Goal: Use online tool/utility: Utilize a website feature to perform a specific function

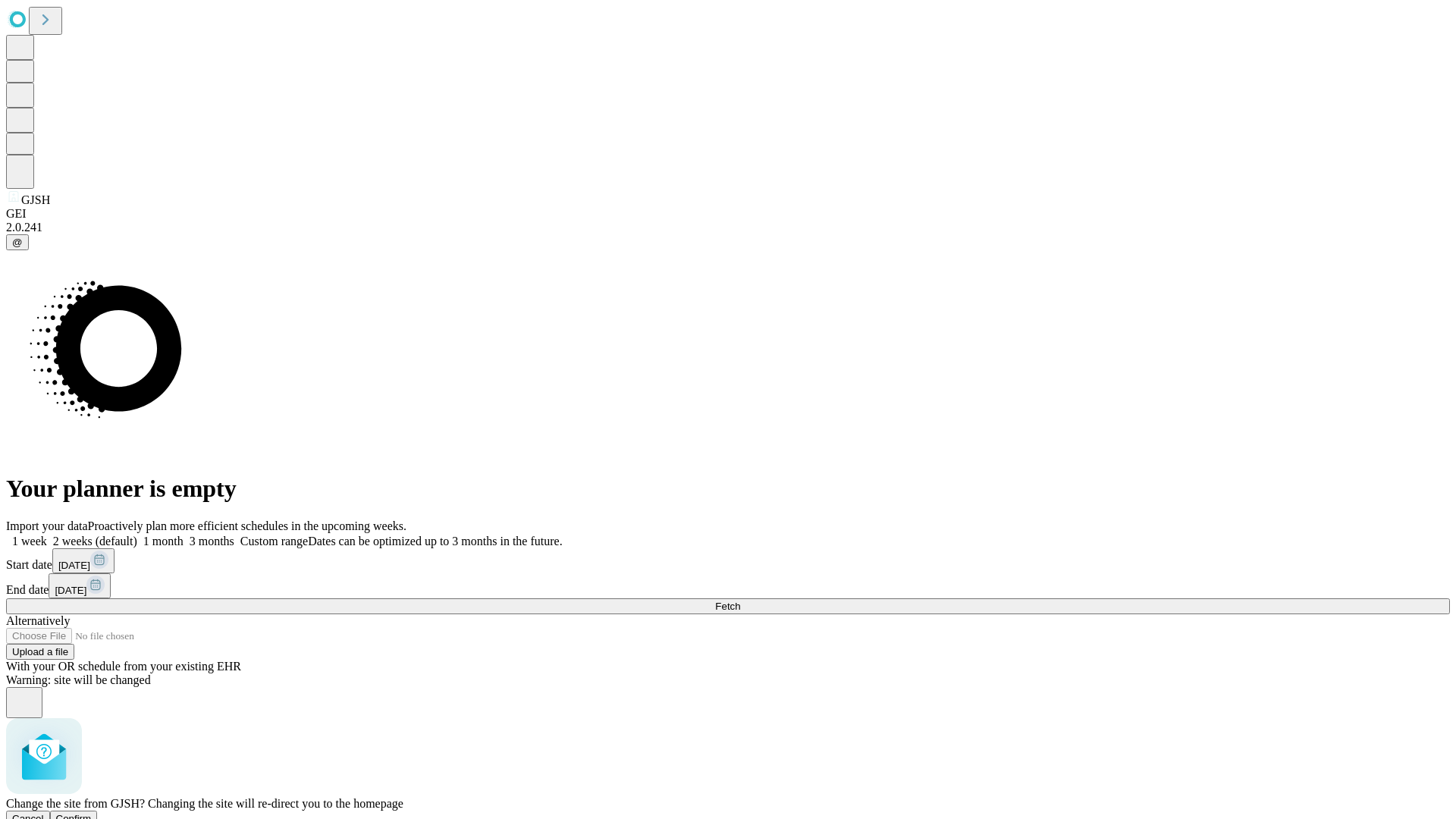
click at [92, 813] on span "Confirm" at bounding box center [73, 818] width 35 height 11
click at [183, 534] on label "1 month" at bounding box center [160, 541] width 46 height 13
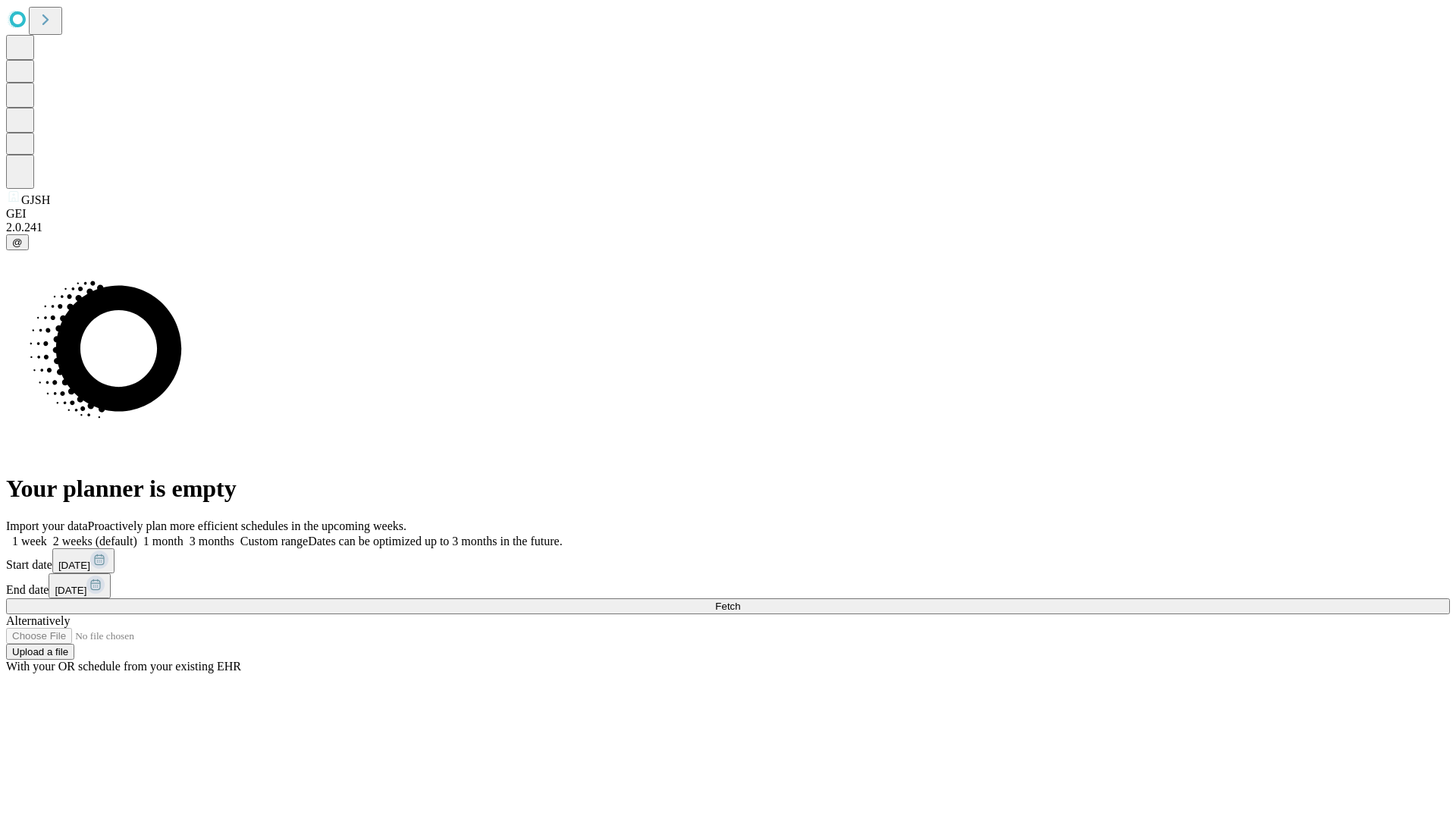
click at [740, 600] on span "Fetch" at bounding box center [727, 605] width 25 height 11
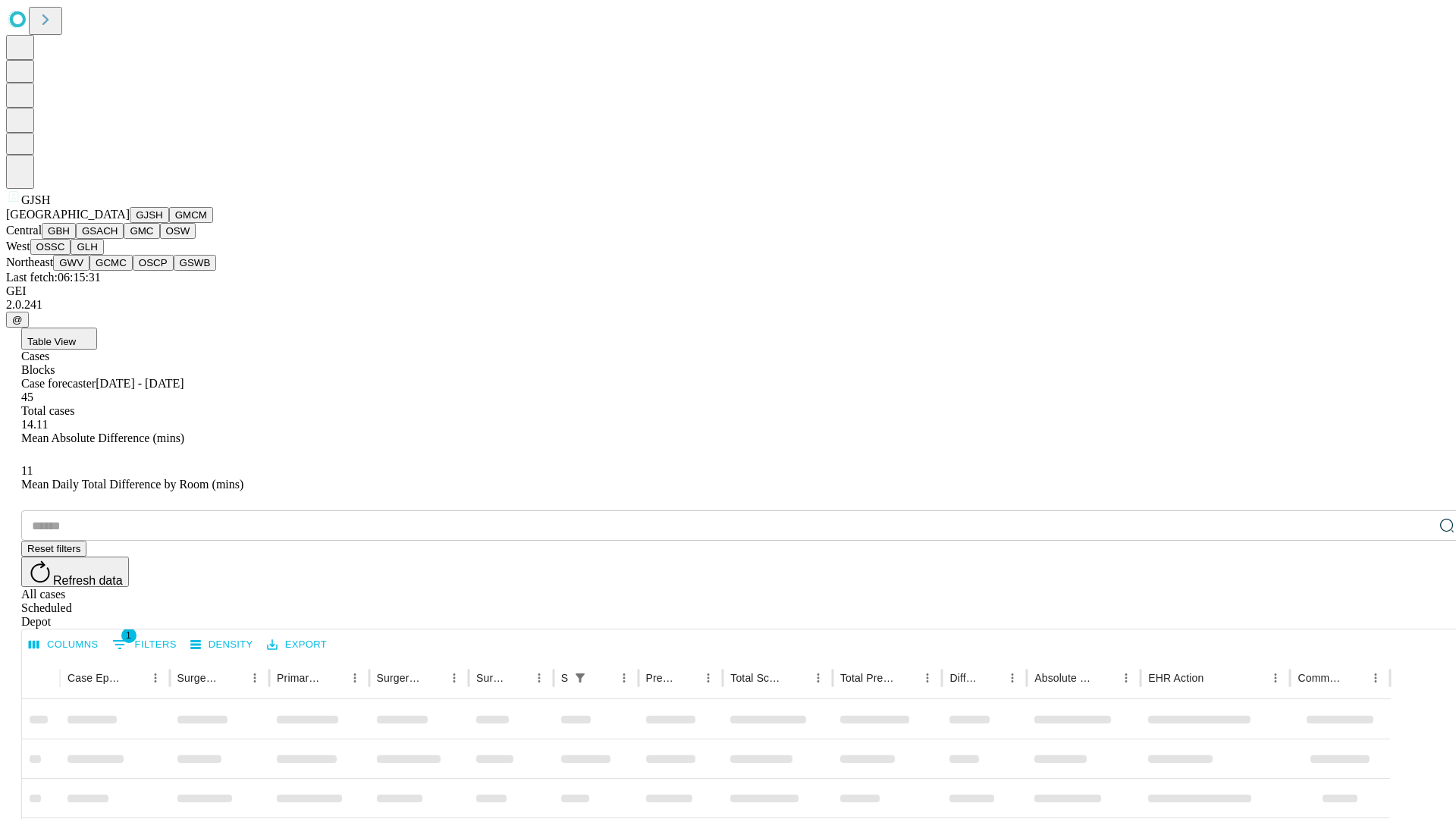
click at [169, 223] on button "GMCM" at bounding box center [191, 214] width 44 height 16
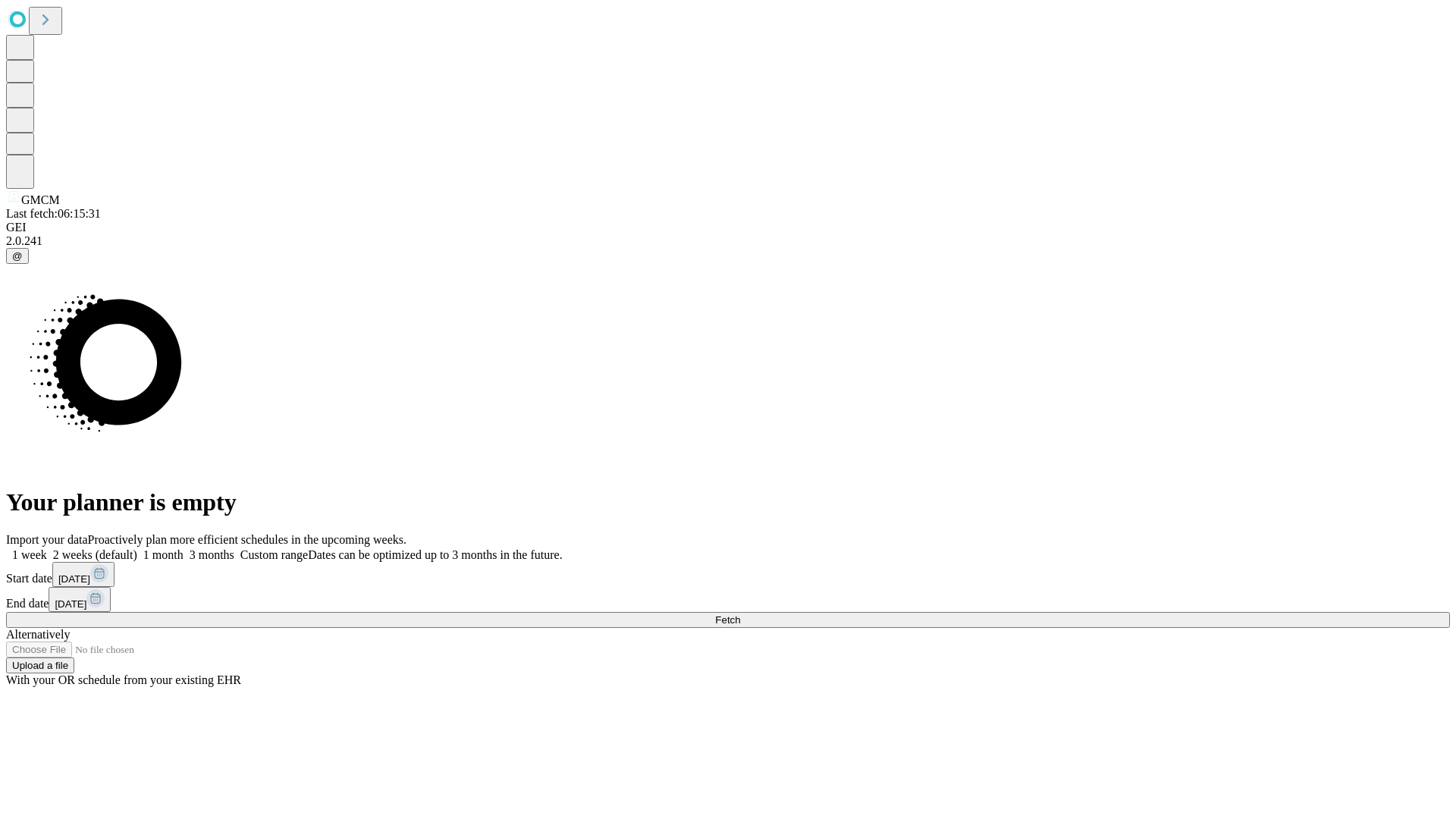
click at [740, 614] on span "Fetch" at bounding box center [727, 619] width 25 height 11
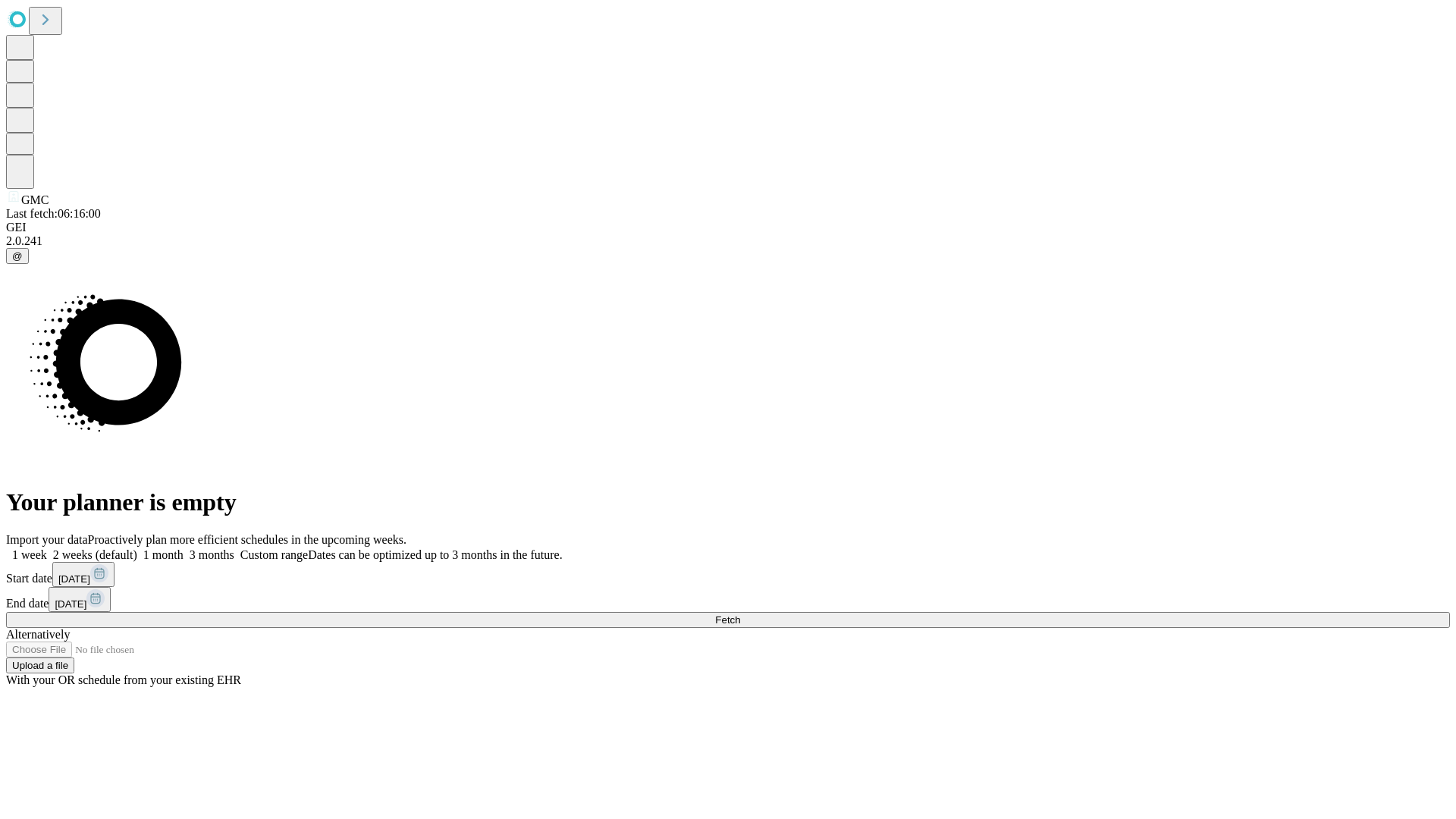
click at [183, 548] on label "1 month" at bounding box center [160, 554] width 46 height 13
click at [740, 614] on span "Fetch" at bounding box center [727, 619] width 25 height 11
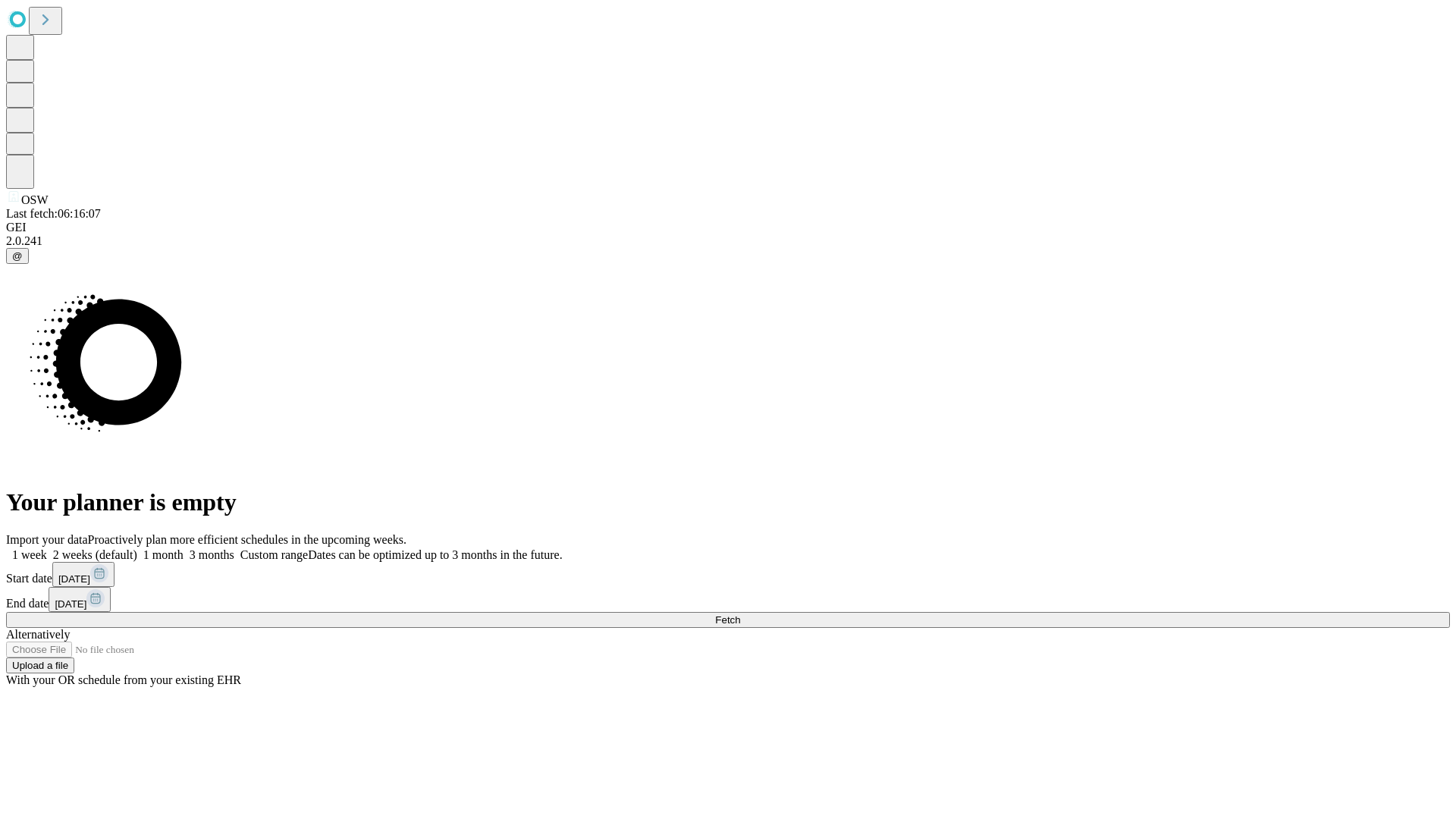
click at [183, 548] on label "1 month" at bounding box center [160, 554] width 46 height 13
click at [740, 614] on span "Fetch" at bounding box center [727, 619] width 25 height 11
click at [183, 548] on label "1 month" at bounding box center [160, 554] width 46 height 13
click at [740, 614] on span "Fetch" at bounding box center [727, 619] width 25 height 11
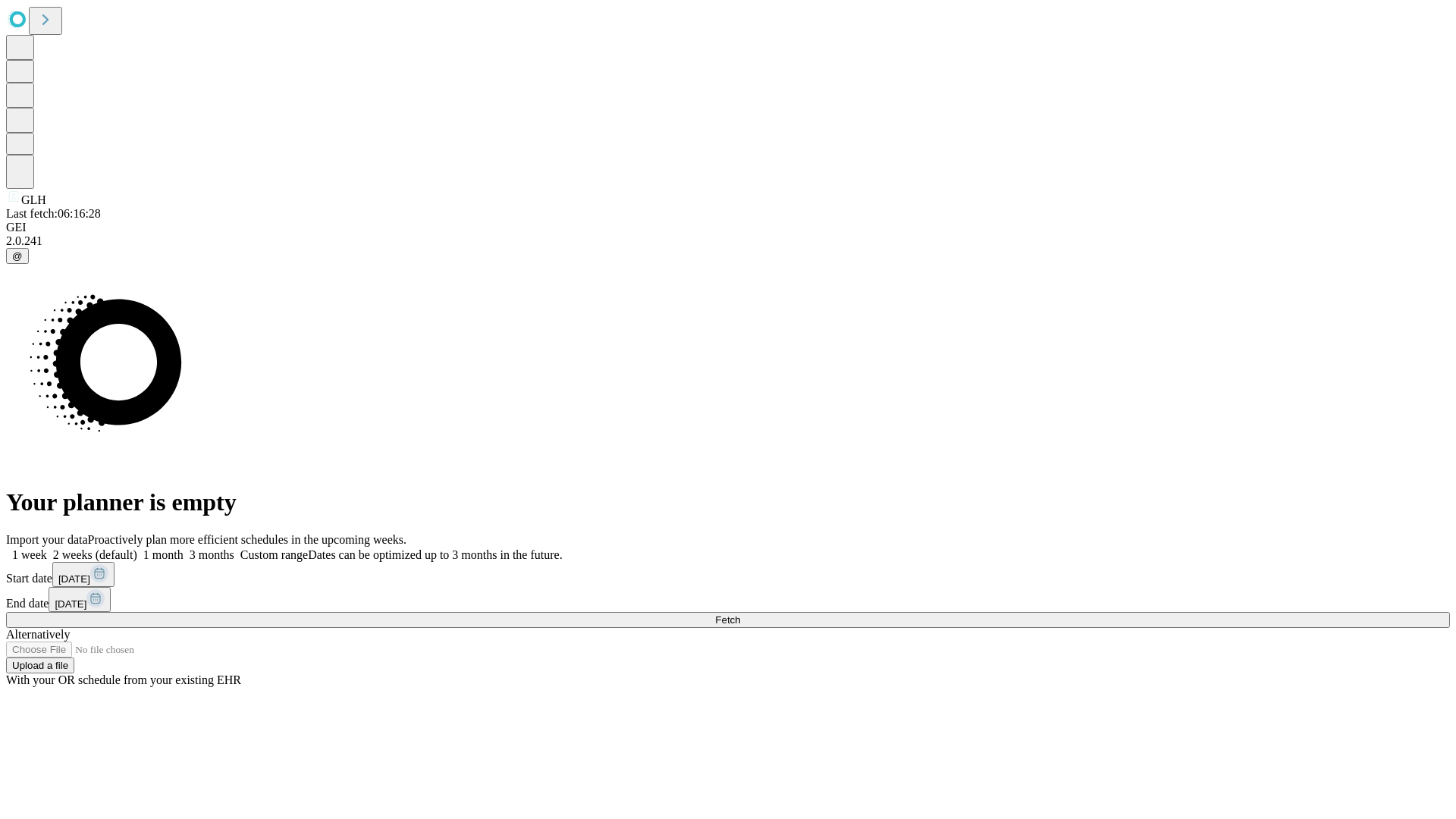
click at [740, 614] on span "Fetch" at bounding box center [727, 619] width 25 height 11
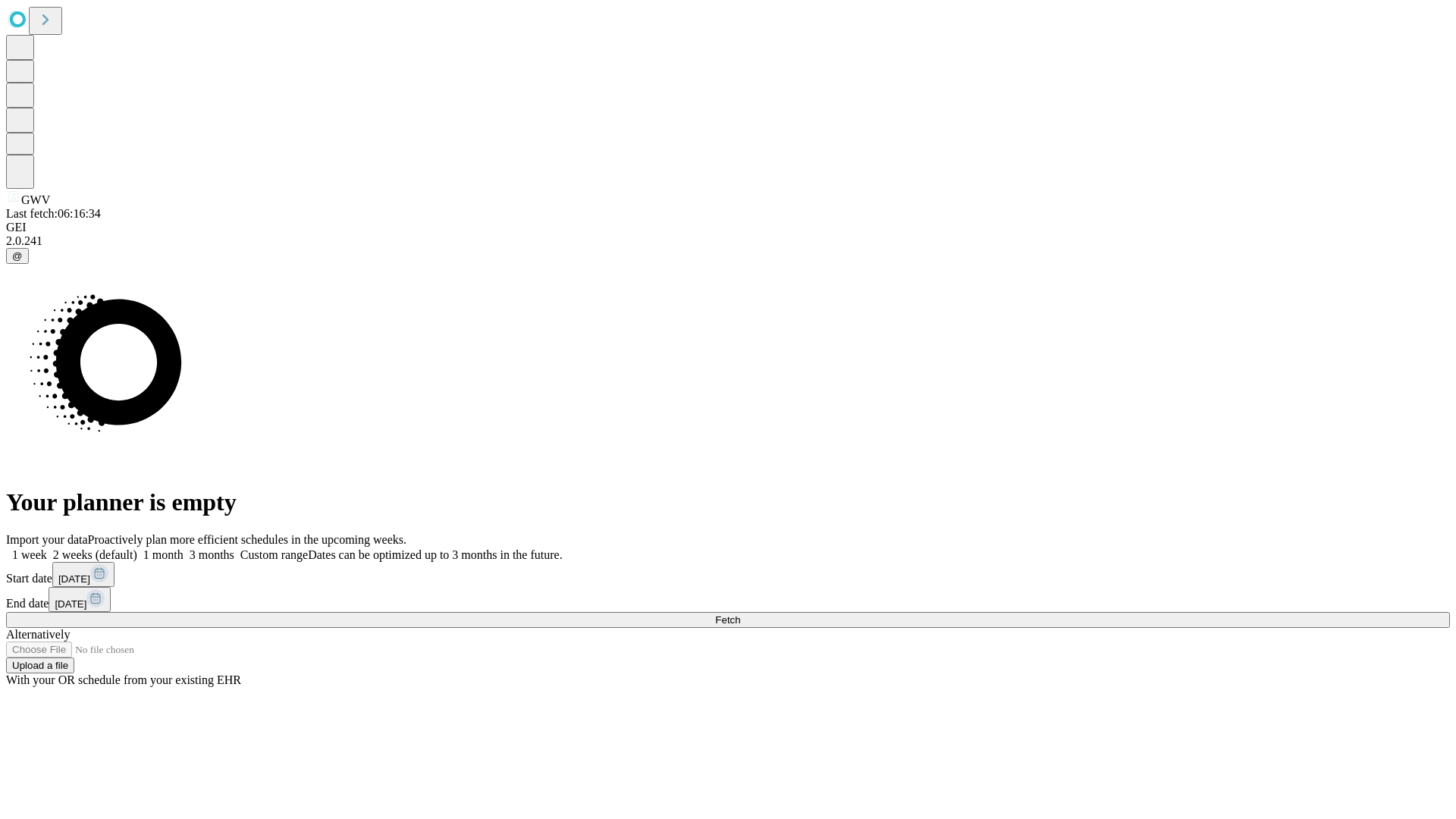
click at [740, 614] on span "Fetch" at bounding box center [727, 619] width 25 height 11
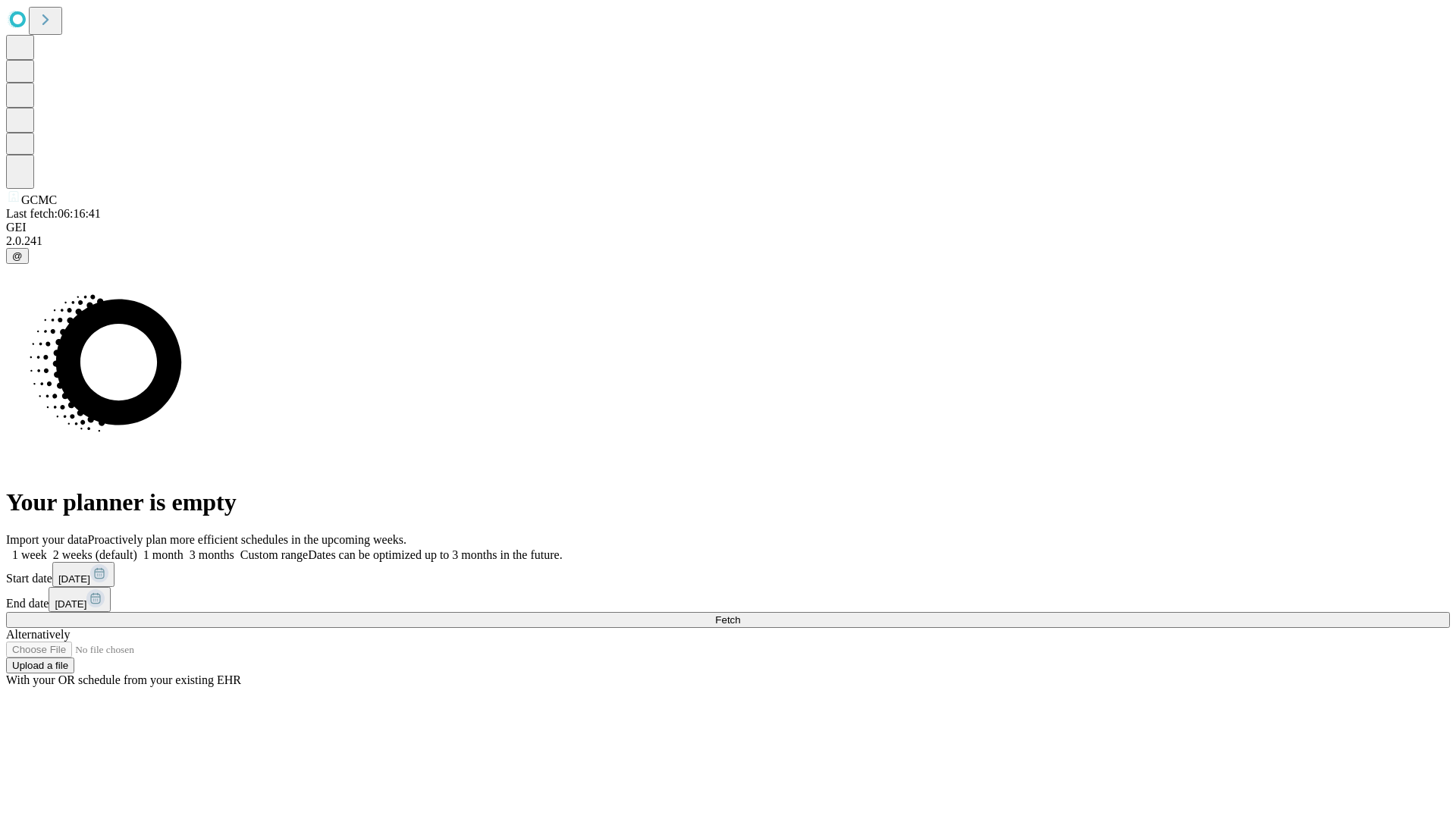
click at [740, 614] on span "Fetch" at bounding box center [727, 619] width 25 height 11
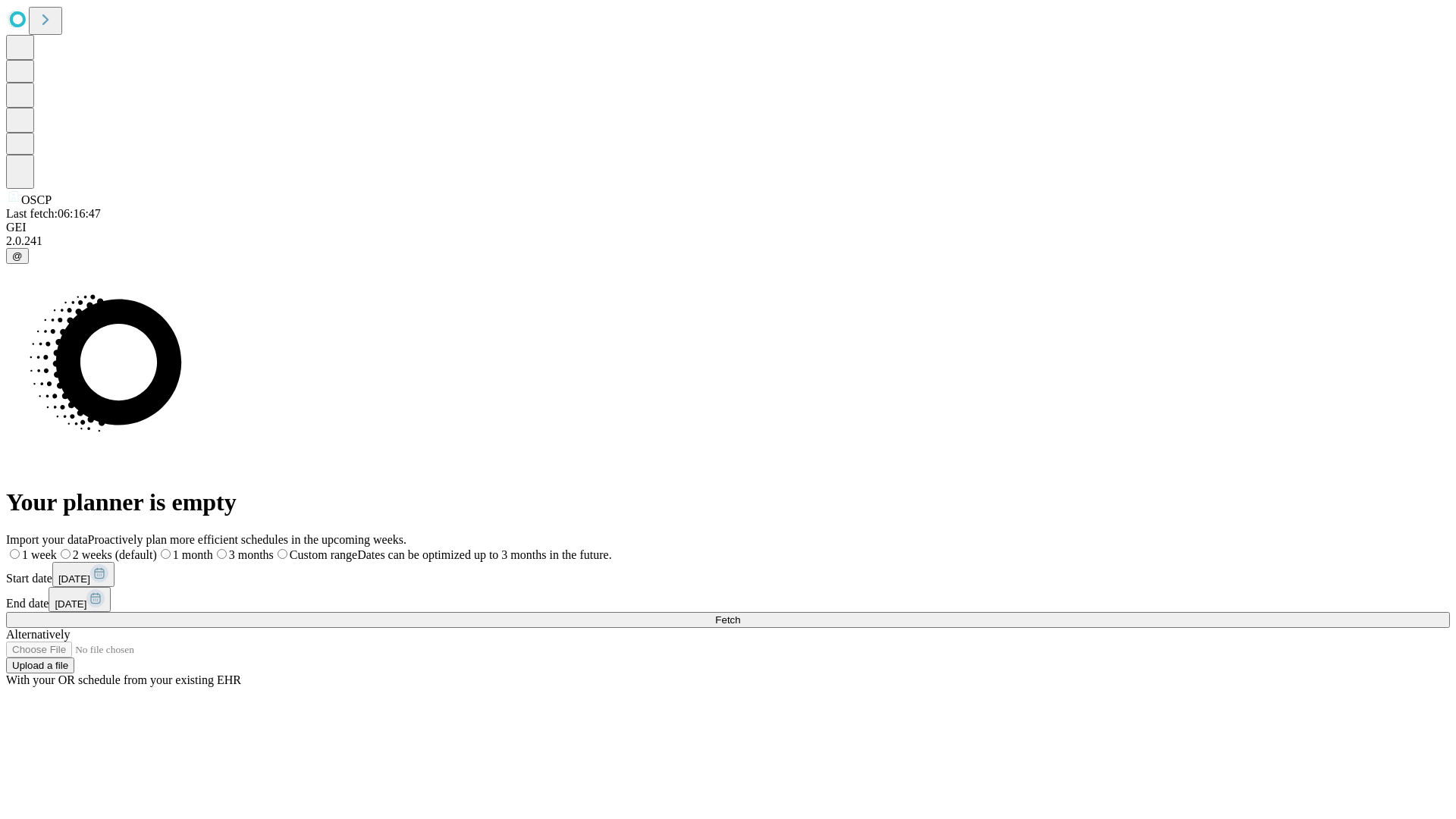
click at [213, 548] on label "1 month" at bounding box center [185, 554] width 56 height 13
click at [740, 614] on span "Fetch" at bounding box center [727, 619] width 25 height 11
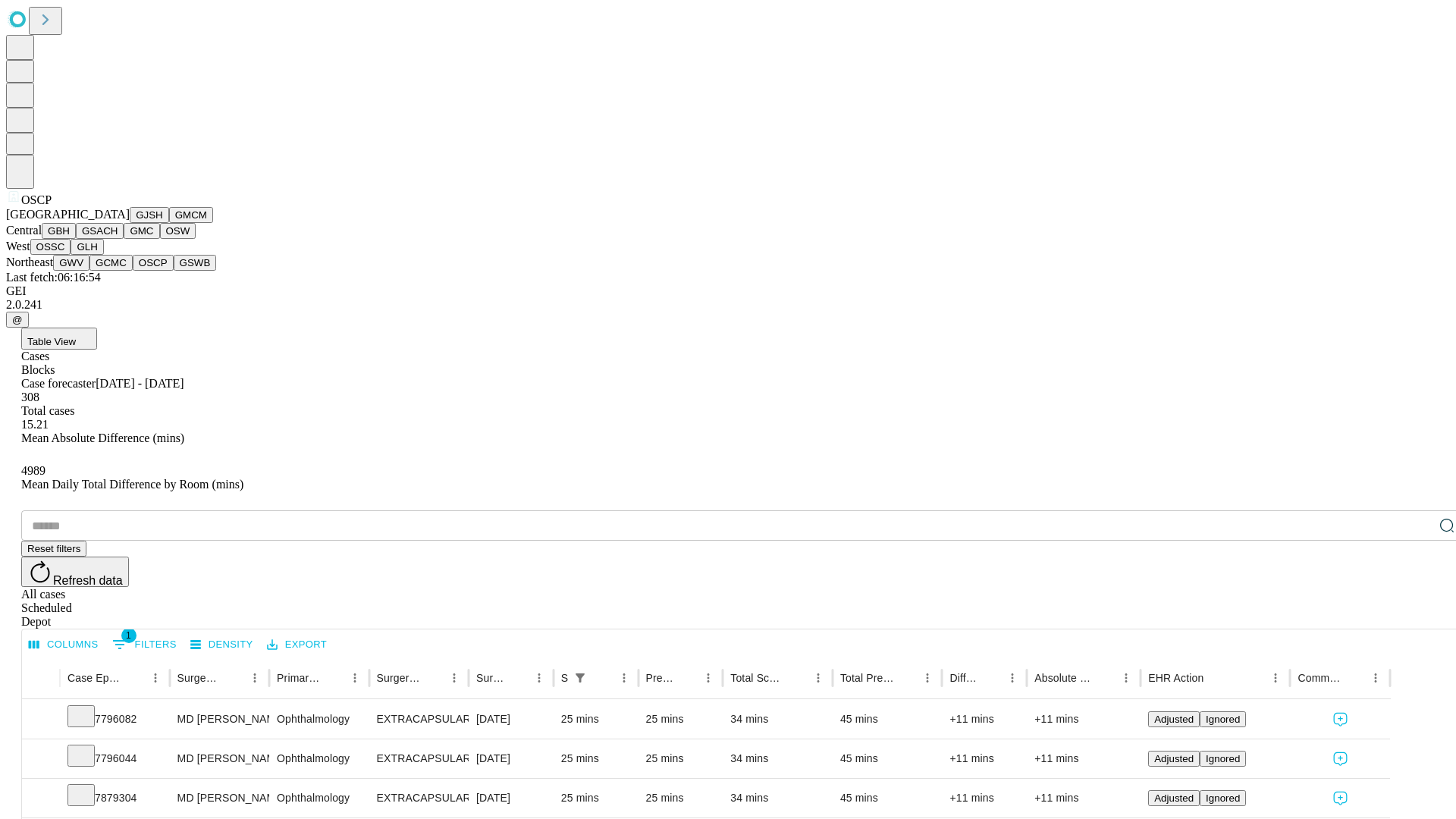
click at [174, 271] on button "GSWB" at bounding box center [195, 263] width 43 height 16
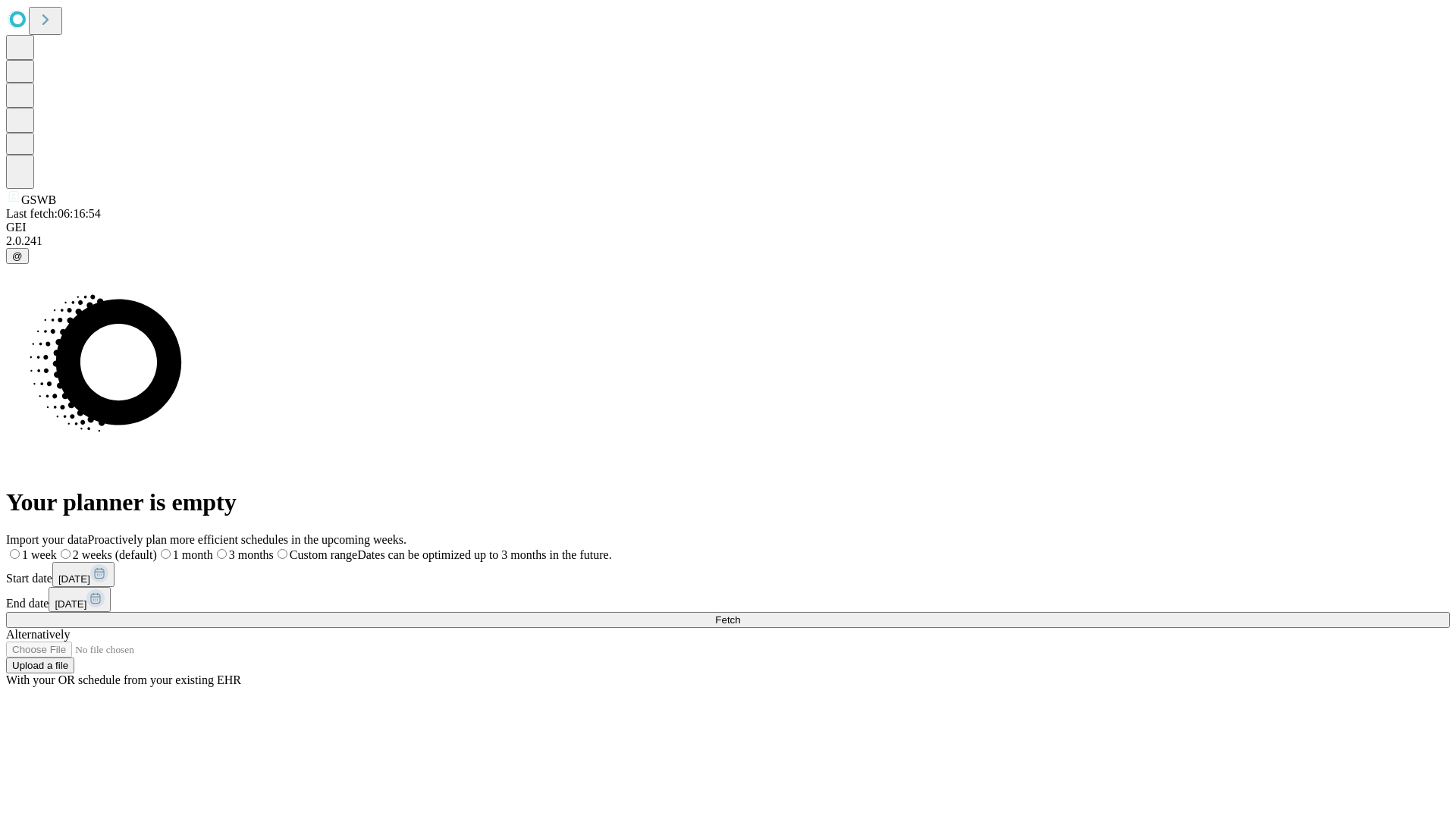
click at [740, 614] on span "Fetch" at bounding box center [727, 619] width 25 height 11
